Goal: Information Seeking & Learning: Learn about a topic

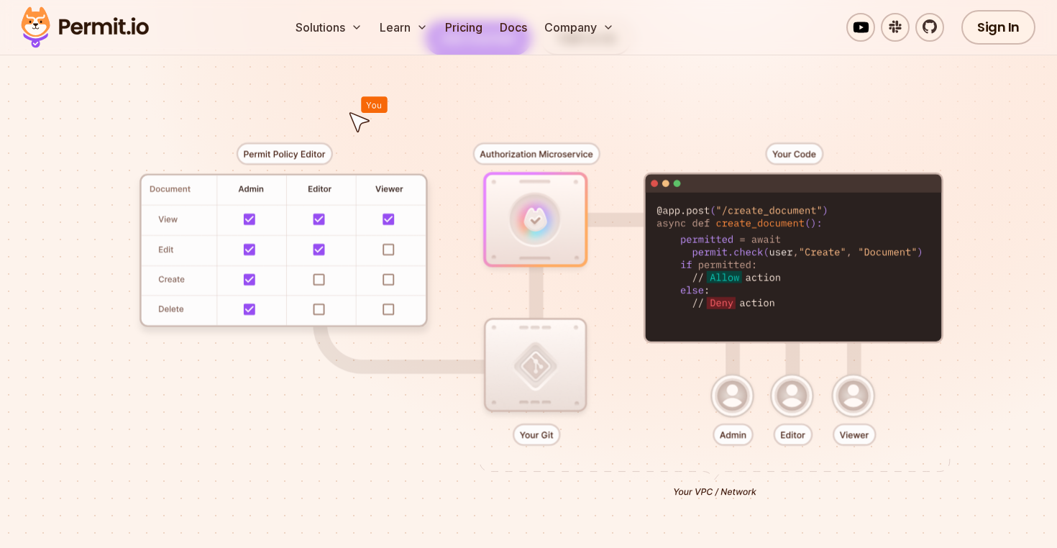
scroll to position [749, 0]
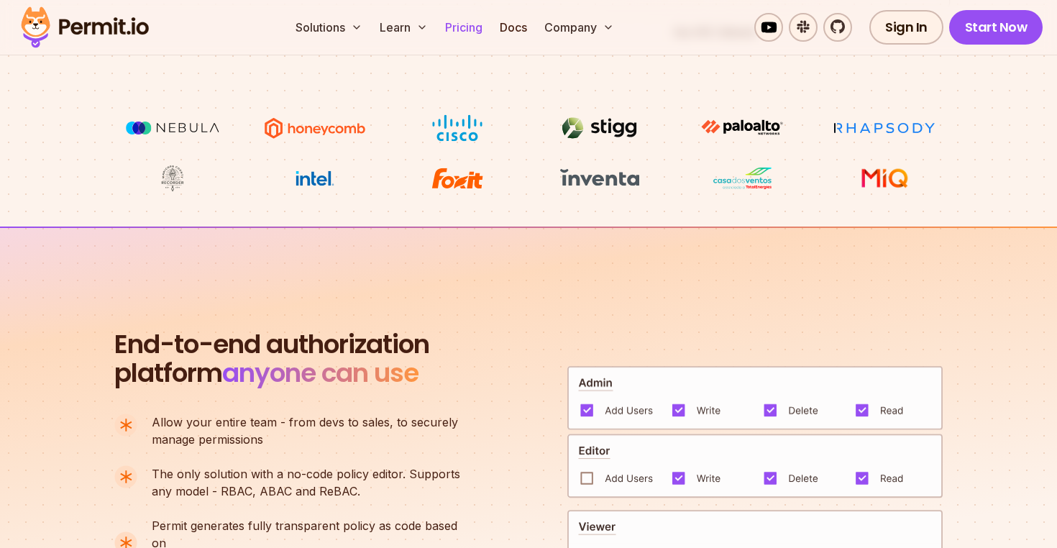
click at [462, 27] on link "Pricing" at bounding box center [463, 27] width 49 height 29
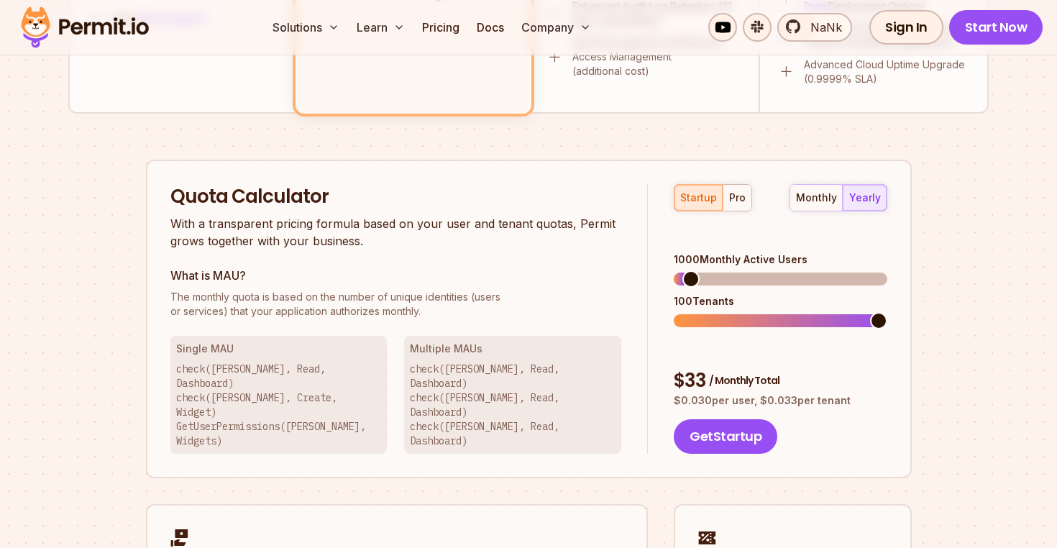
scroll to position [883, 0]
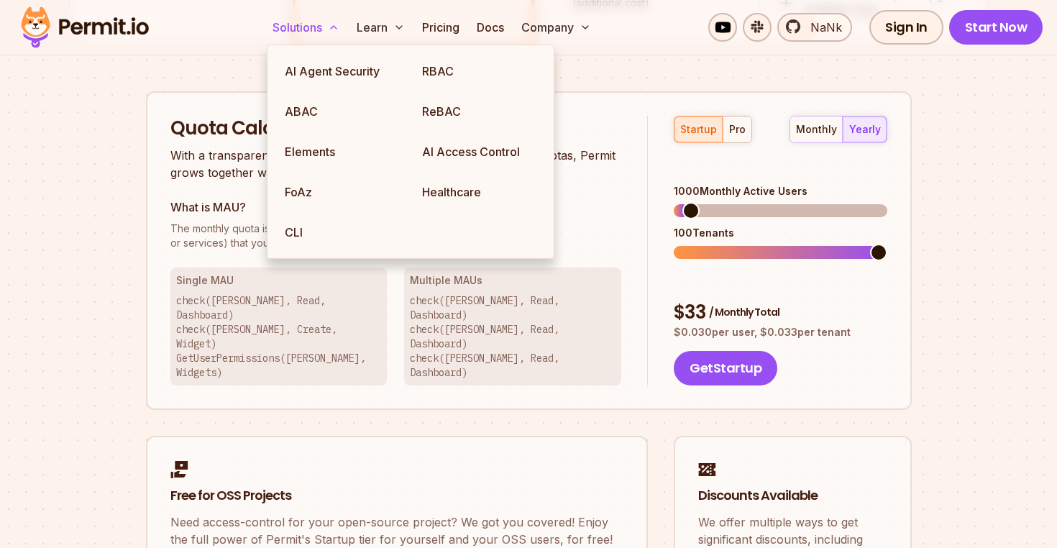
click at [280, 24] on button "Solutions" at bounding box center [306, 27] width 78 height 29
click at [497, 67] on link "RBAC" at bounding box center [478, 71] width 137 height 40
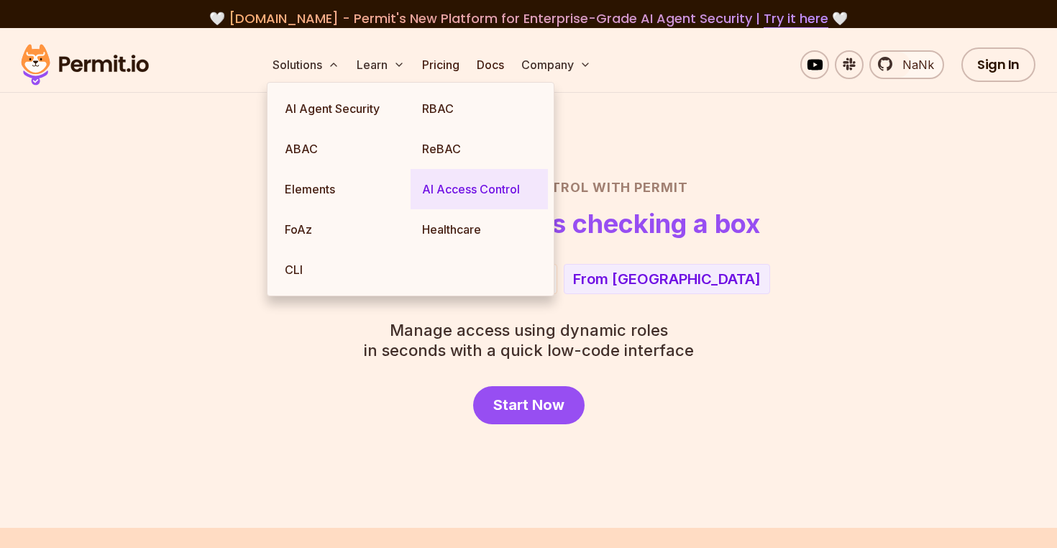
click at [467, 179] on link "AI Access Control" at bounding box center [478, 189] width 137 height 40
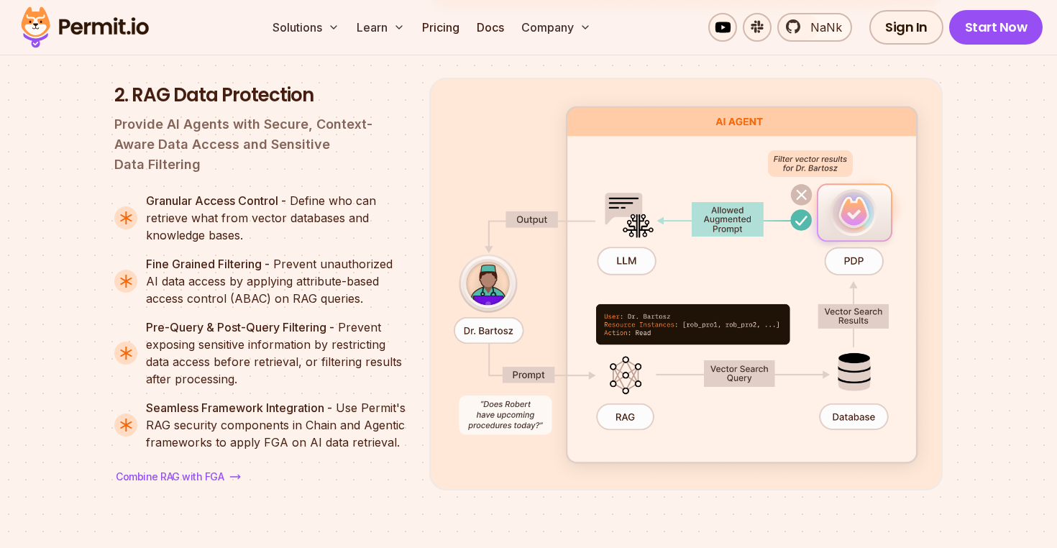
scroll to position [2625, 0]
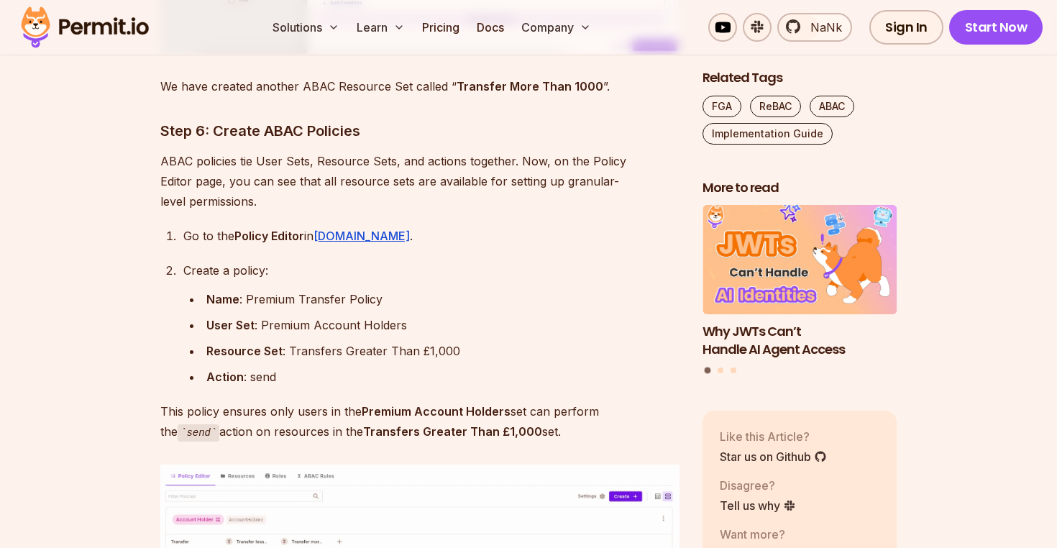
scroll to position [9141, 0]
